Goal: Task Accomplishment & Management: Complete application form

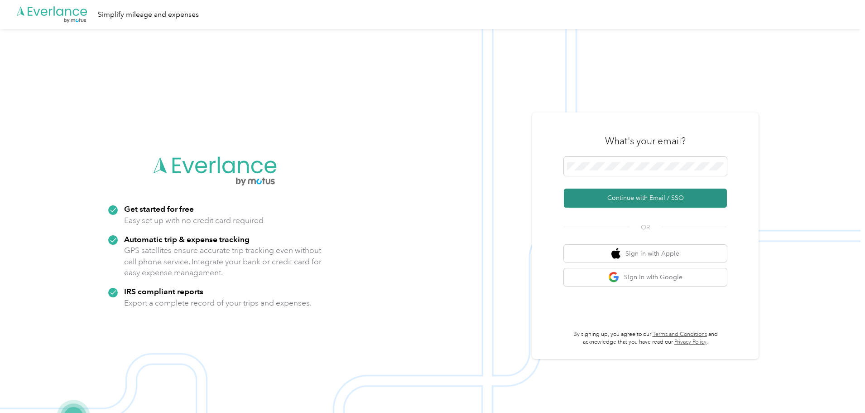
click at [628, 193] on button "Continue with Email / SSO" at bounding box center [645, 197] width 163 height 19
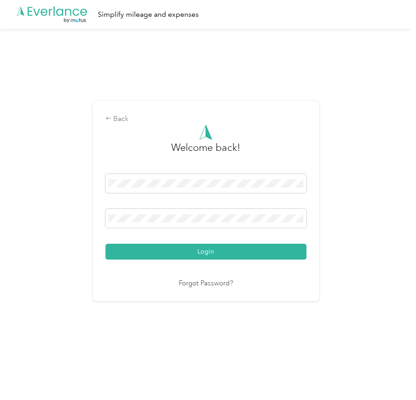
click at [217, 252] on button "Login" at bounding box center [206, 252] width 201 height 16
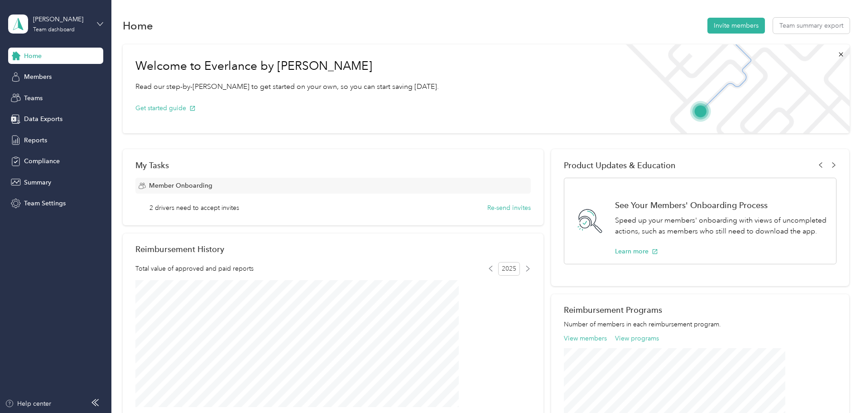
click at [101, 22] on icon at bounding box center [100, 24] width 6 height 6
click at [45, 98] on div "Team dashboard Personal dashboard Log out" at bounding box center [103, 91] width 178 height 57
click at [33, 162] on span "Compliance" at bounding box center [42, 161] width 36 height 10
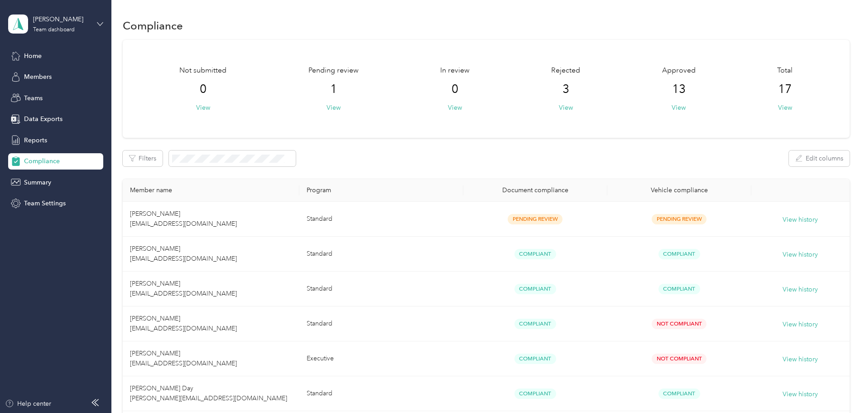
click at [101, 26] on icon at bounding box center [100, 24] width 6 height 6
click at [44, 93] on div "Personal dashboard" at bounding box center [44, 95] width 57 height 10
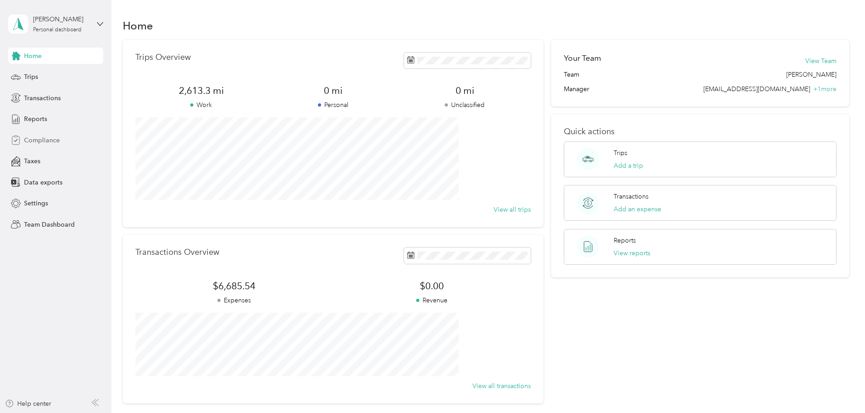
click at [39, 142] on span "Compliance" at bounding box center [42, 140] width 36 height 10
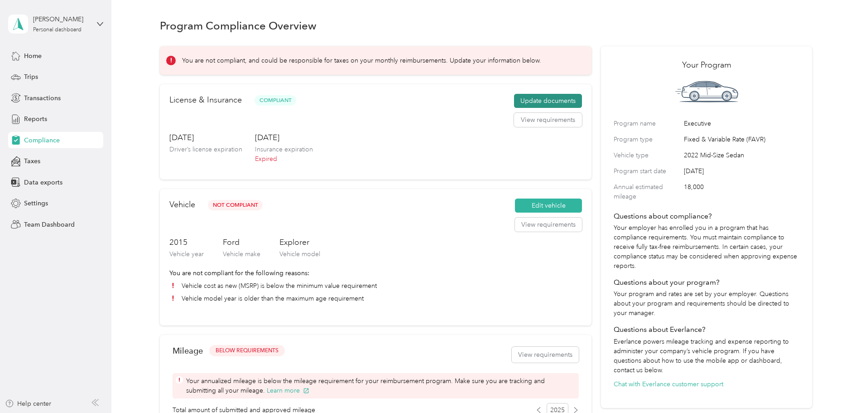
click at [527, 107] on button "Update documents" at bounding box center [548, 101] width 68 height 14
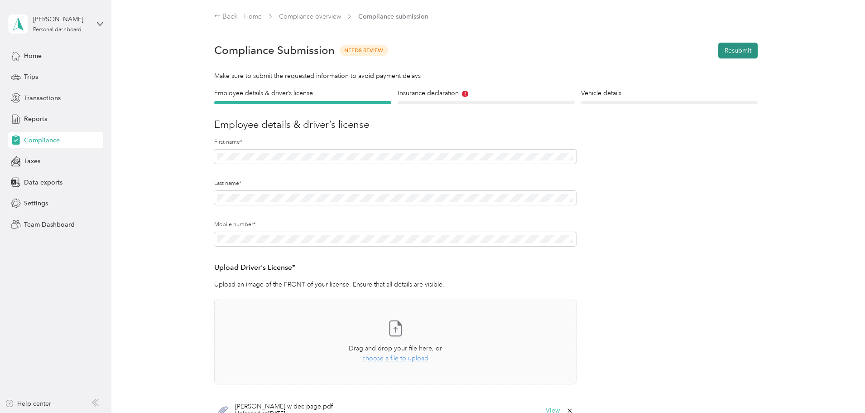
click at [746, 45] on button "Resubmit" at bounding box center [737, 51] width 39 height 16
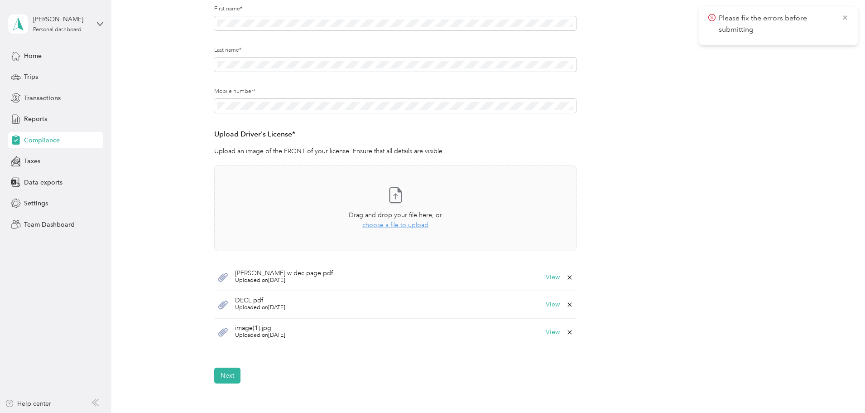
scroll to position [147, 0]
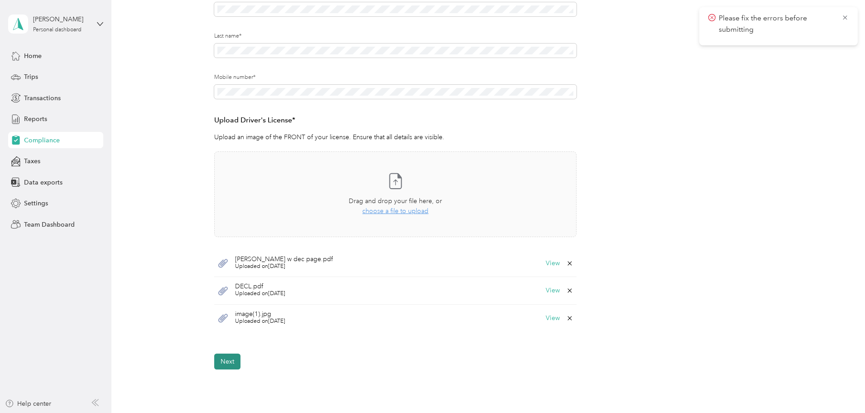
click at [223, 360] on button "Next" at bounding box center [227, 361] width 26 height 16
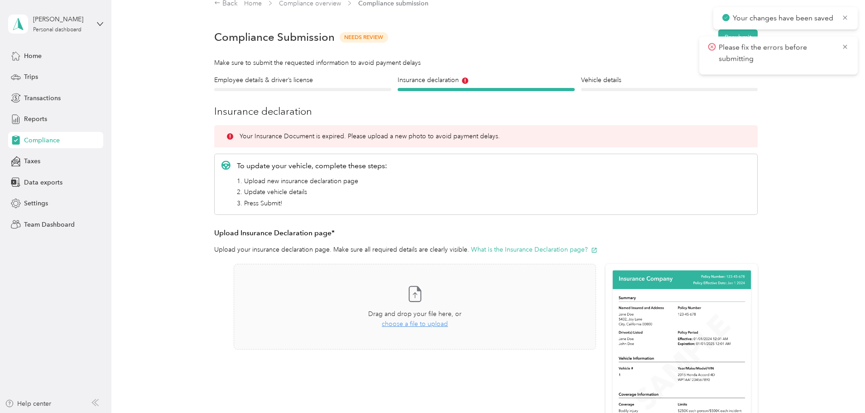
scroll to position [11, 0]
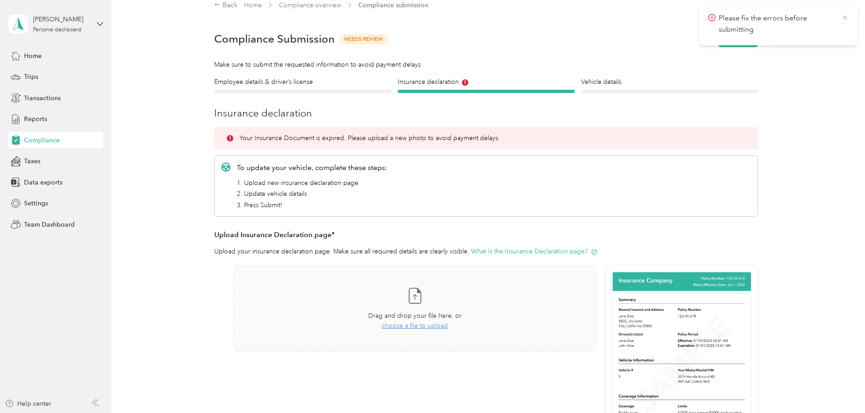
click at [847, 18] on icon at bounding box center [845, 18] width 7 height 8
click at [425, 326] on span "choose a file to upload" at bounding box center [415, 326] width 66 height 8
click at [737, 41] on button "Resubmit" at bounding box center [737, 39] width 39 height 16
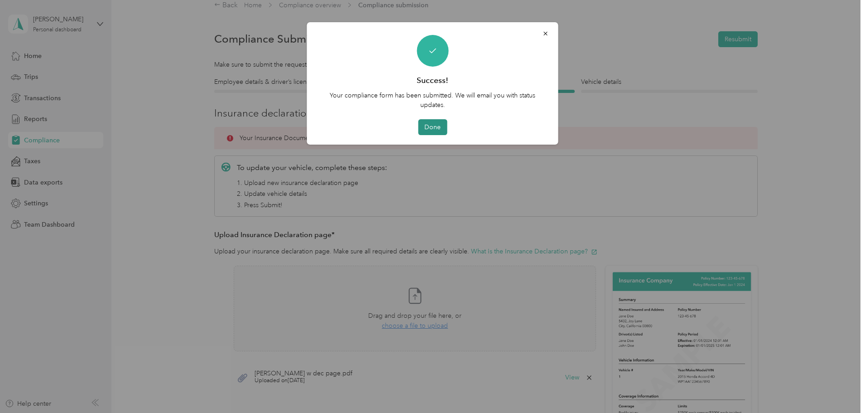
click at [429, 125] on button "Done" at bounding box center [432, 127] width 29 height 16
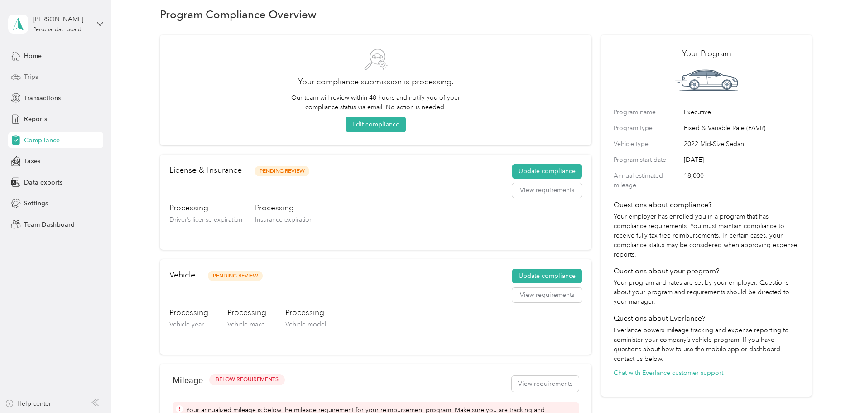
click at [36, 76] on span "Trips" at bounding box center [31, 77] width 14 height 10
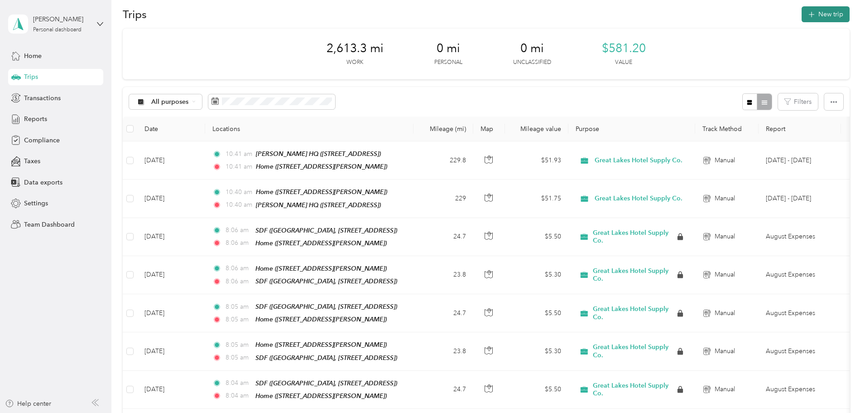
click at [802, 10] on button "New trip" at bounding box center [826, 14] width 48 height 16
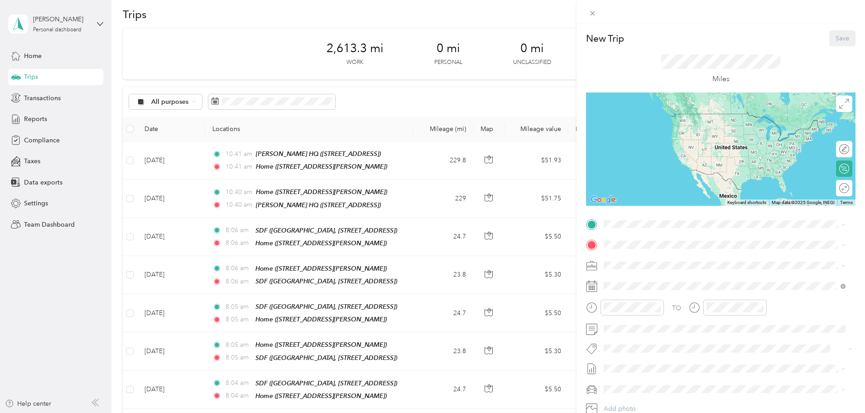
click at [653, 268] on span "[STREET_ADDRESS][PERSON_NAME]" at bounding box center [675, 270] width 108 height 8
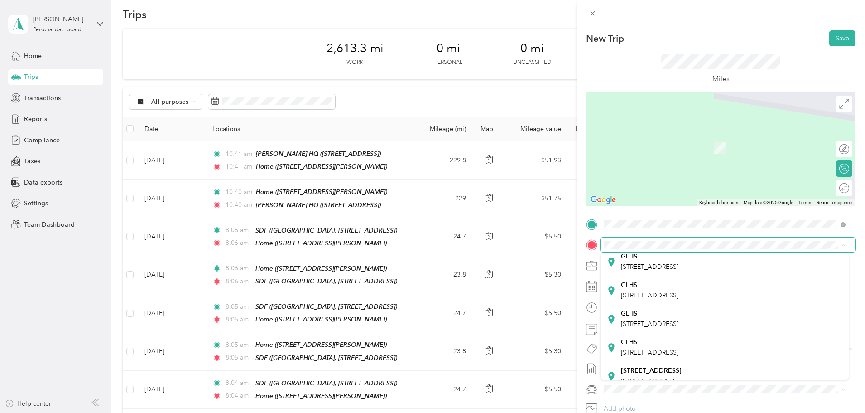
scroll to position [178, 0]
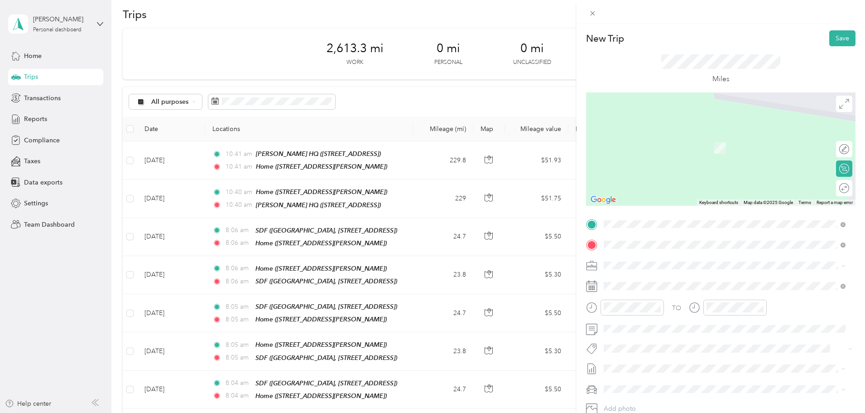
click at [677, 323] on span "[GEOGRAPHIC_DATA], [STREET_ADDRESS]" at bounding box center [684, 319] width 126 height 8
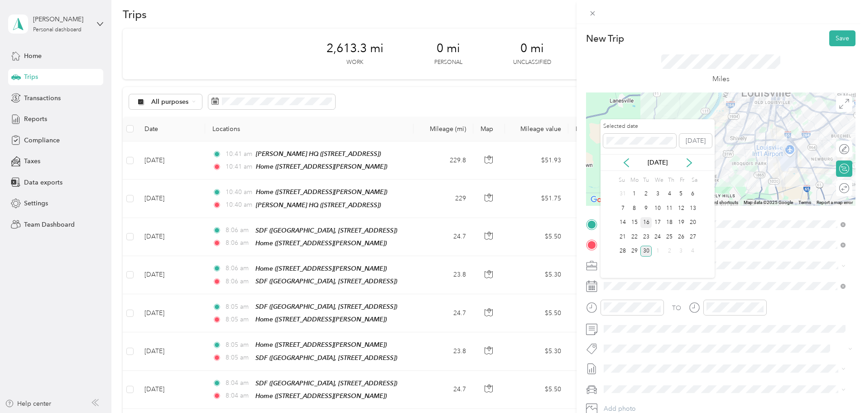
click at [645, 222] on div "16" at bounding box center [646, 222] width 12 height 11
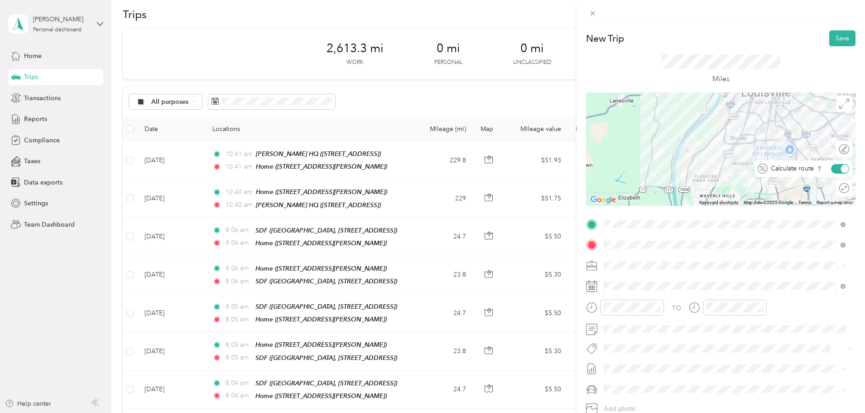
click at [841, 171] on div at bounding box center [845, 168] width 8 height 8
click at [841, 171] on div at bounding box center [839, 169] width 19 height 10
click at [831, 188] on div at bounding box center [835, 188] width 8 height 8
click at [849, 185] on div "Round trip" at bounding box center [849, 188] width 0 height 10
click at [841, 186] on div at bounding box center [845, 188] width 8 height 8
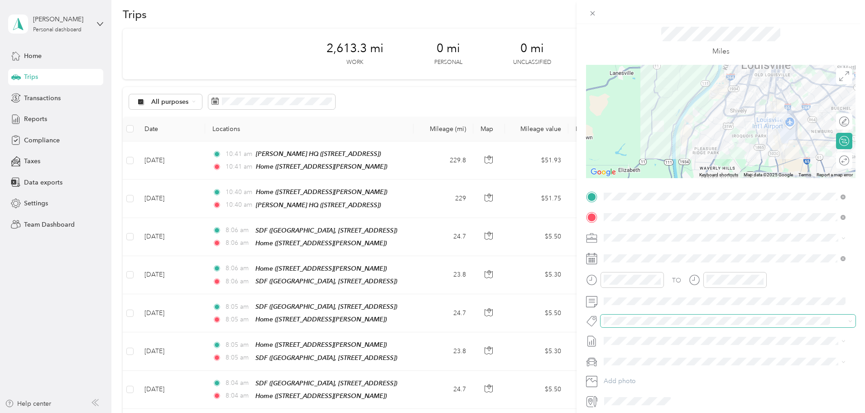
scroll to position [18, 0]
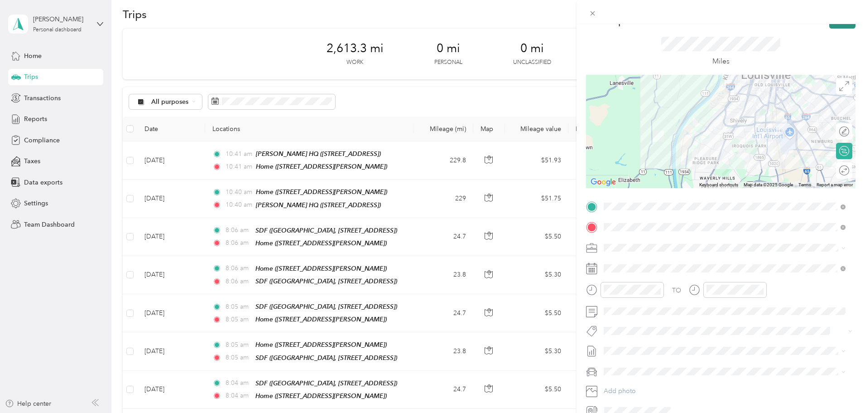
click at [834, 25] on button "Save" at bounding box center [842, 21] width 26 height 16
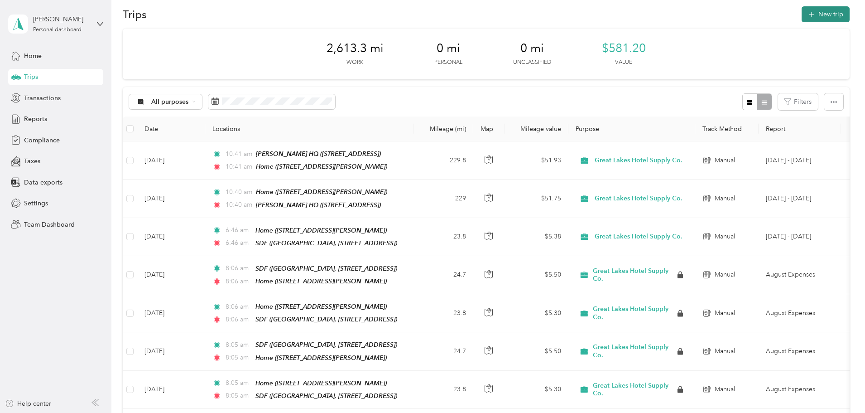
click at [802, 10] on button "New trip" at bounding box center [826, 14] width 48 height 16
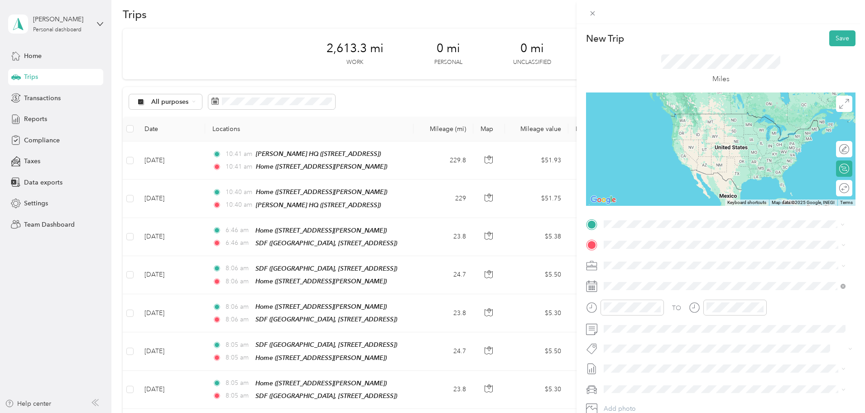
click at [663, 303] on span "[GEOGRAPHIC_DATA], [STREET_ADDRESS]" at bounding box center [684, 299] width 126 height 8
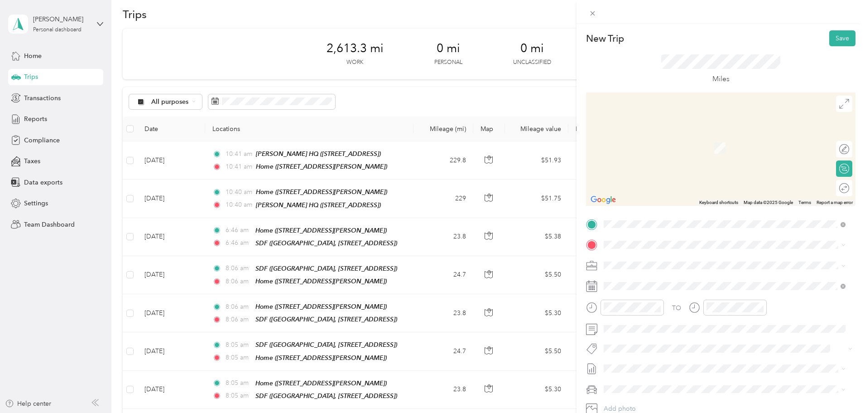
click at [636, 287] on span "[STREET_ADDRESS][PERSON_NAME]" at bounding box center [675, 288] width 108 height 8
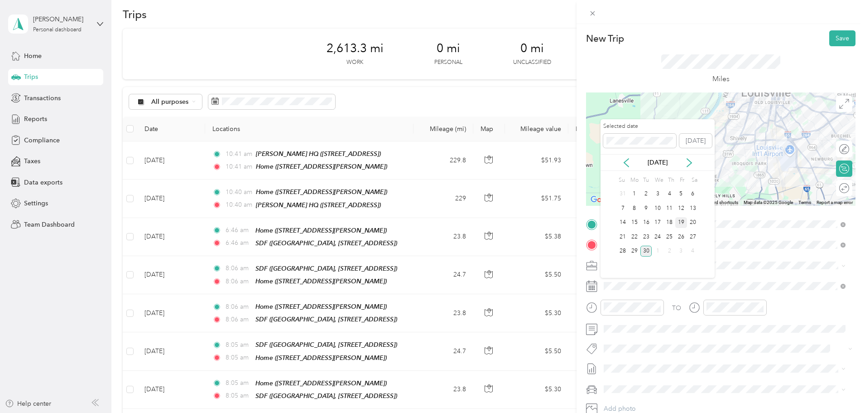
click at [683, 224] on div "19" at bounding box center [681, 222] width 12 height 11
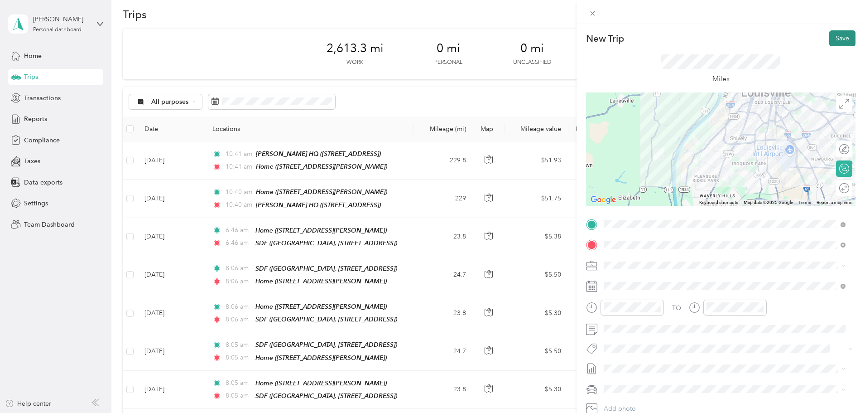
click at [832, 35] on button "Save" at bounding box center [842, 38] width 26 height 16
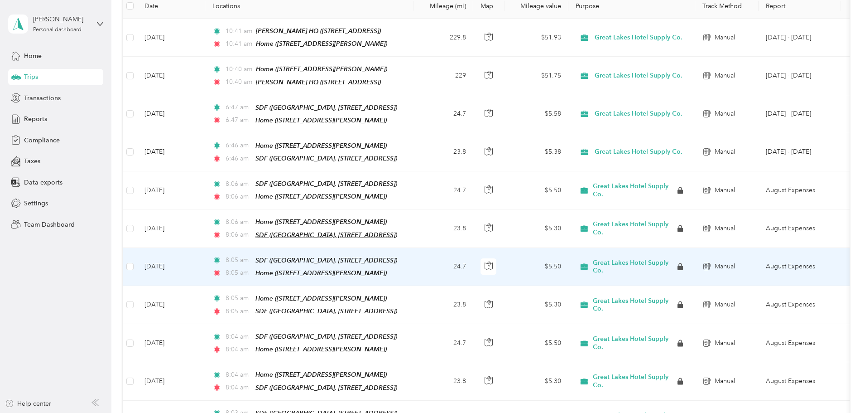
scroll to position [0, 0]
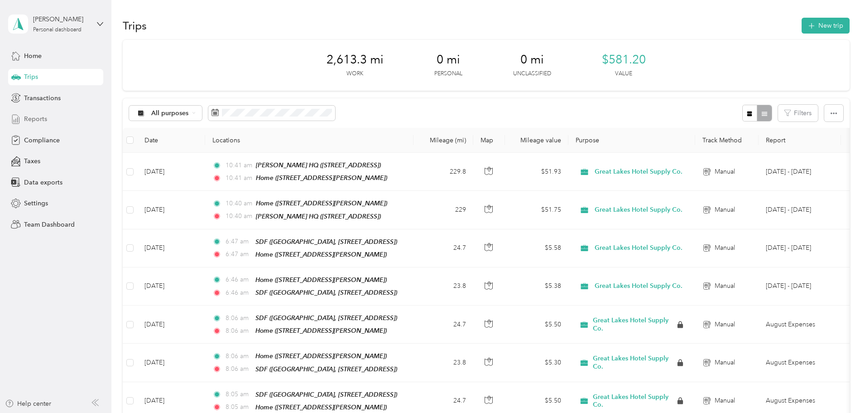
click at [39, 118] on span "Reports" at bounding box center [35, 119] width 23 height 10
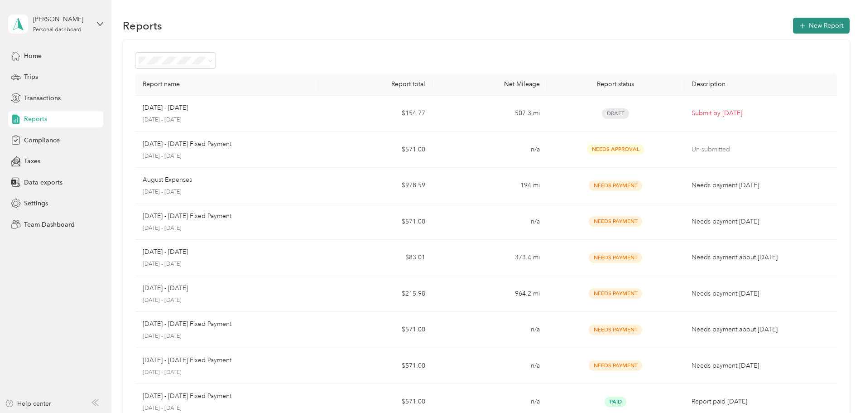
click at [793, 26] on button "New Report" at bounding box center [821, 26] width 57 height 16
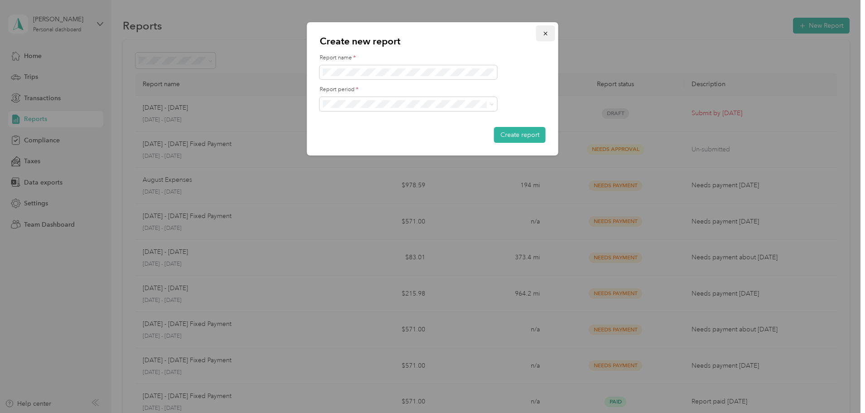
click at [545, 34] on icon "button" at bounding box center [546, 34] width 4 height 4
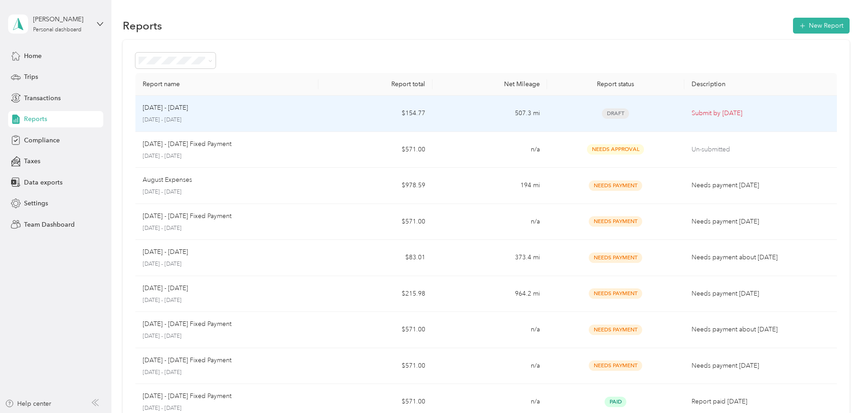
click at [282, 114] on div "[DATE] - [DATE] [DATE] - [DATE]" at bounding box center [227, 113] width 168 height 21
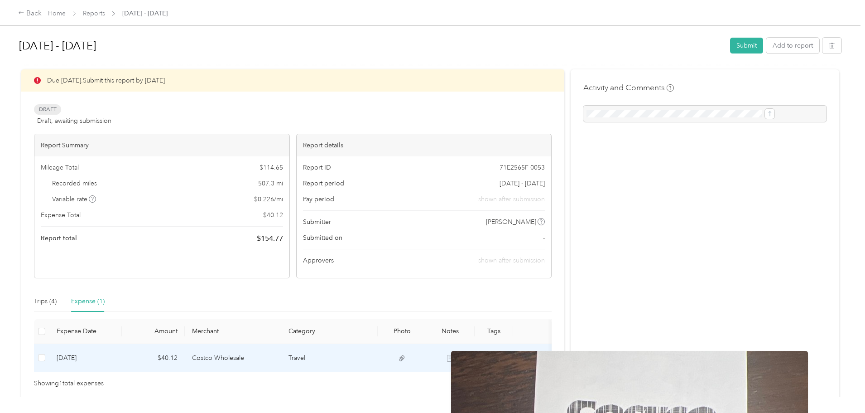
click at [406, 360] on icon at bounding box center [402, 358] width 8 height 8
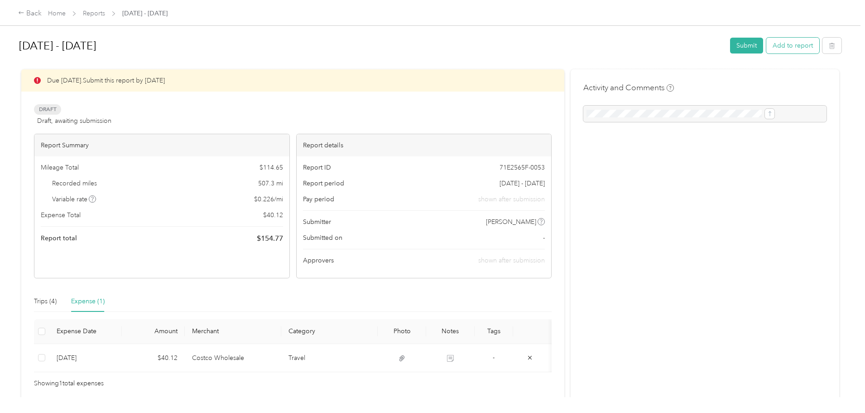
click at [766, 44] on button "Add to report" at bounding box center [792, 46] width 53 height 16
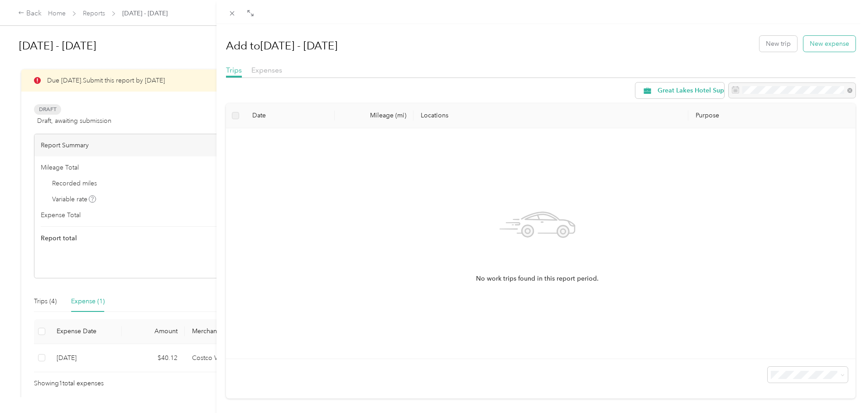
click at [816, 43] on button "New expense" at bounding box center [829, 44] width 52 height 16
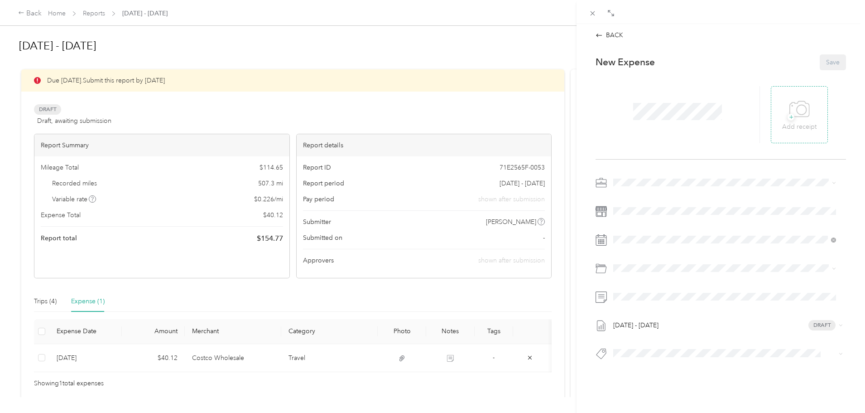
click at [799, 120] on icon at bounding box center [799, 109] width 20 height 25
click at [787, 110] on div at bounding box center [793, 114] width 44 height 57
click at [785, 114] on icon at bounding box center [786, 114] width 3 height 3
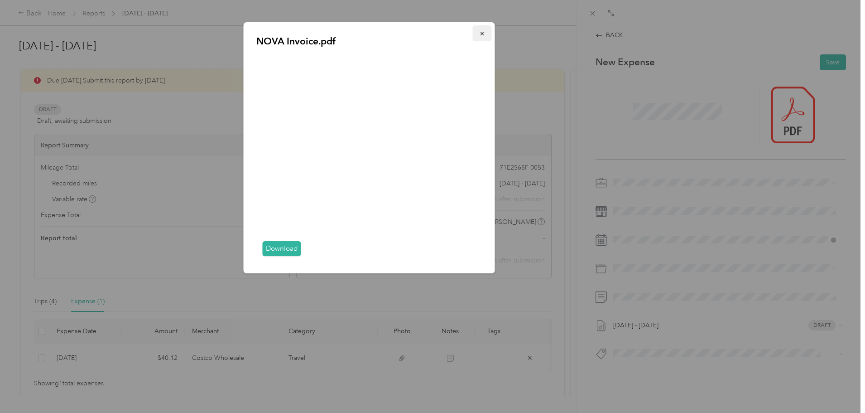
click at [483, 33] on icon "button" at bounding box center [482, 34] width 4 height 4
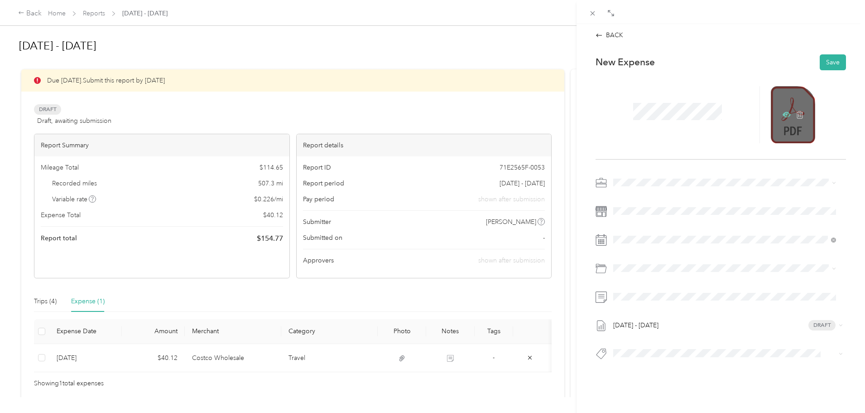
click at [785, 114] on icon at bounding box center [786, 114] width 3 height 3
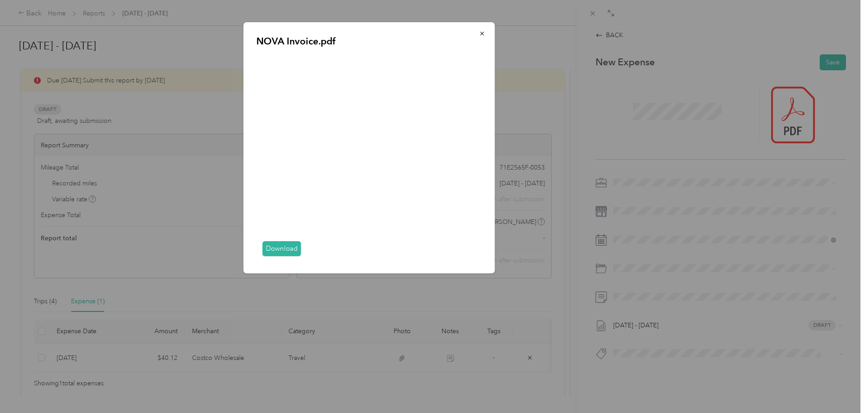
click at [629, 241] on div "NOVA Invoice.pdf Download" at bounding box center [558, 149] width 251 height 254
click at [480, 33] on icon "button" at bounding box center [482, 33] width 6 height 6
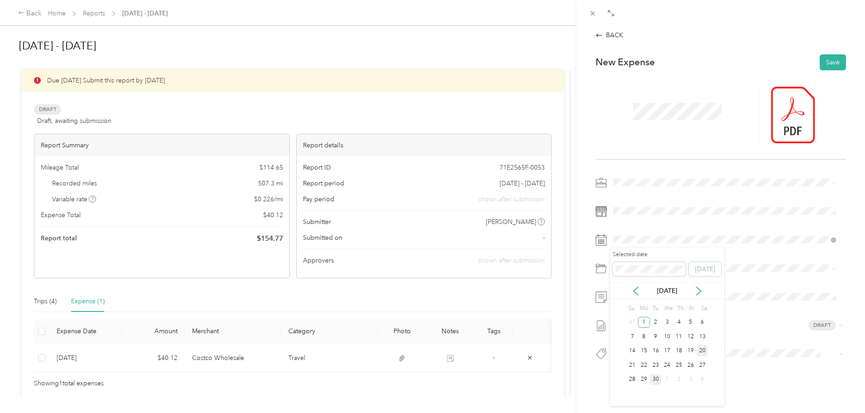
click at [701, 351] on div "20" at bounding box center [703, 350] width 12 height 11
click at [724, 317] on div "[DATE] - [DATE] Draft" at bounding box center [721, 270] width 250 height 191
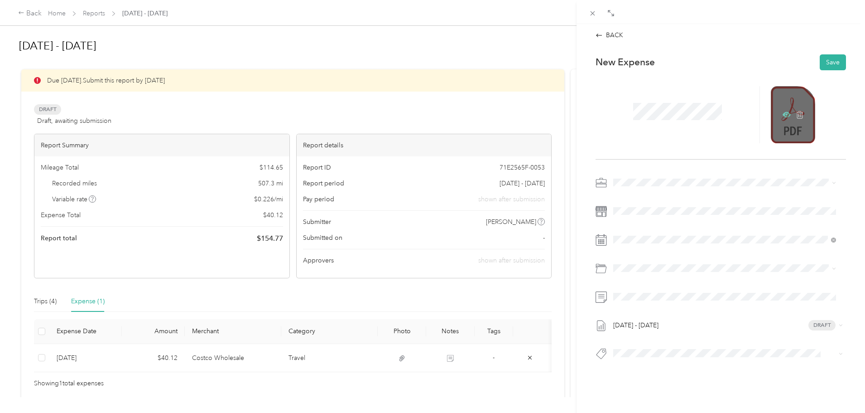
click at [783, 113] on icon at bounding box center [787, 113] width 8 height 5
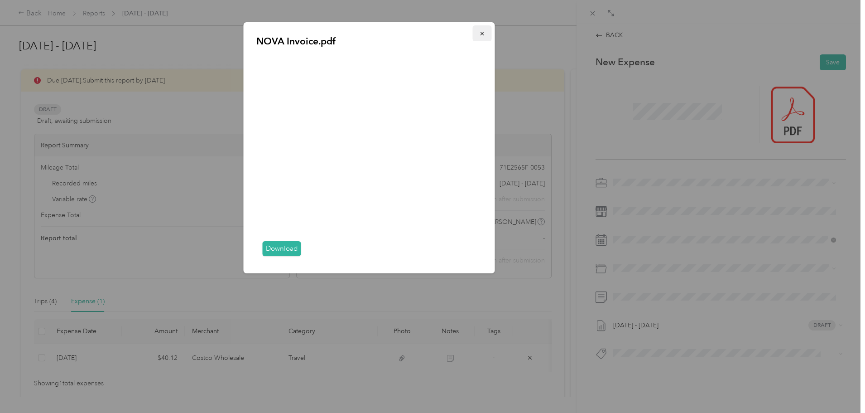
click at [484, 33] on icon "button" at bounding box center [482, 33] width 6 height 6
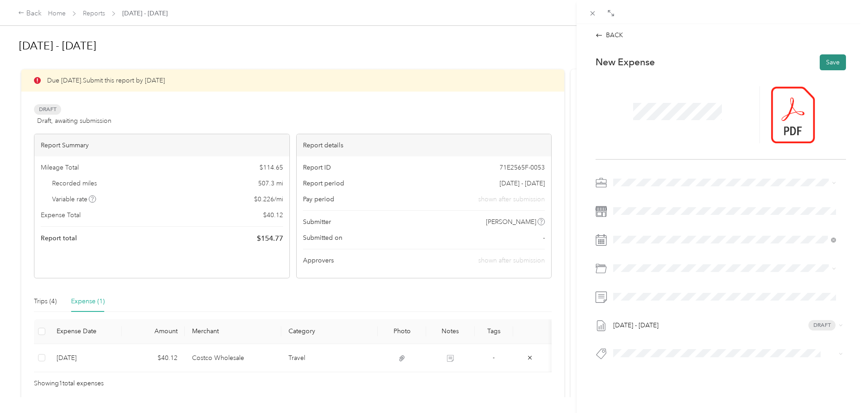
click at [826, 63] on button "Save" at bounding box center [833, 62] width 26 height 16
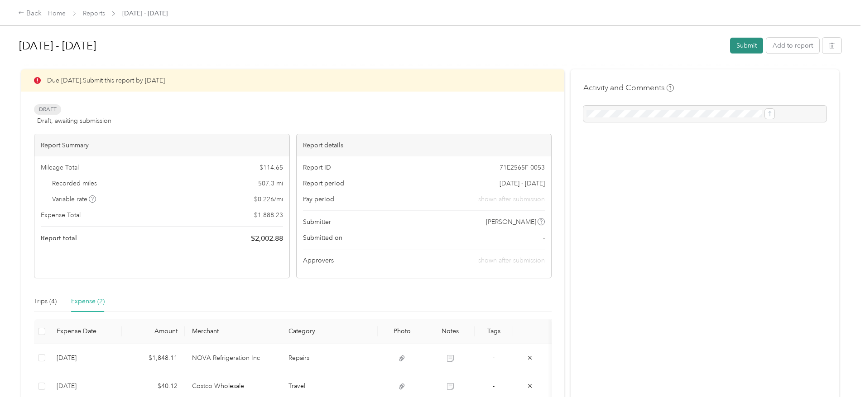
click at [730, 46] on button "Submit" at bounding box center [746, 46] width 33 height 16
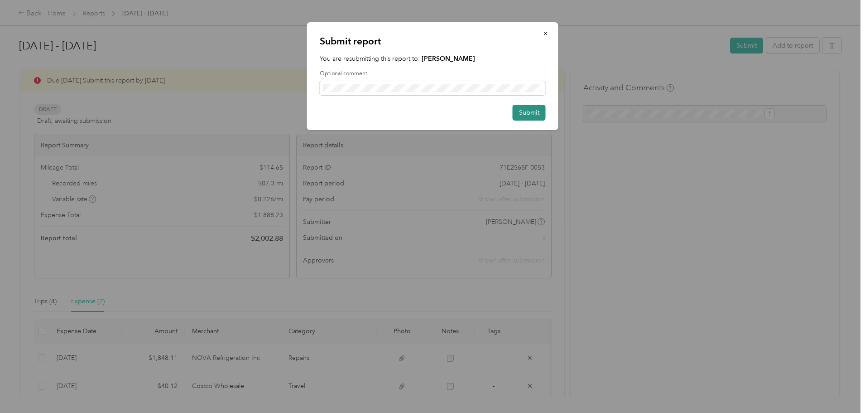
click at [532, 109] on button "Submit" at bounding box center [529, 113] width 33 height 16
